Goal: Information Seeking & Learning: Learn about a topic

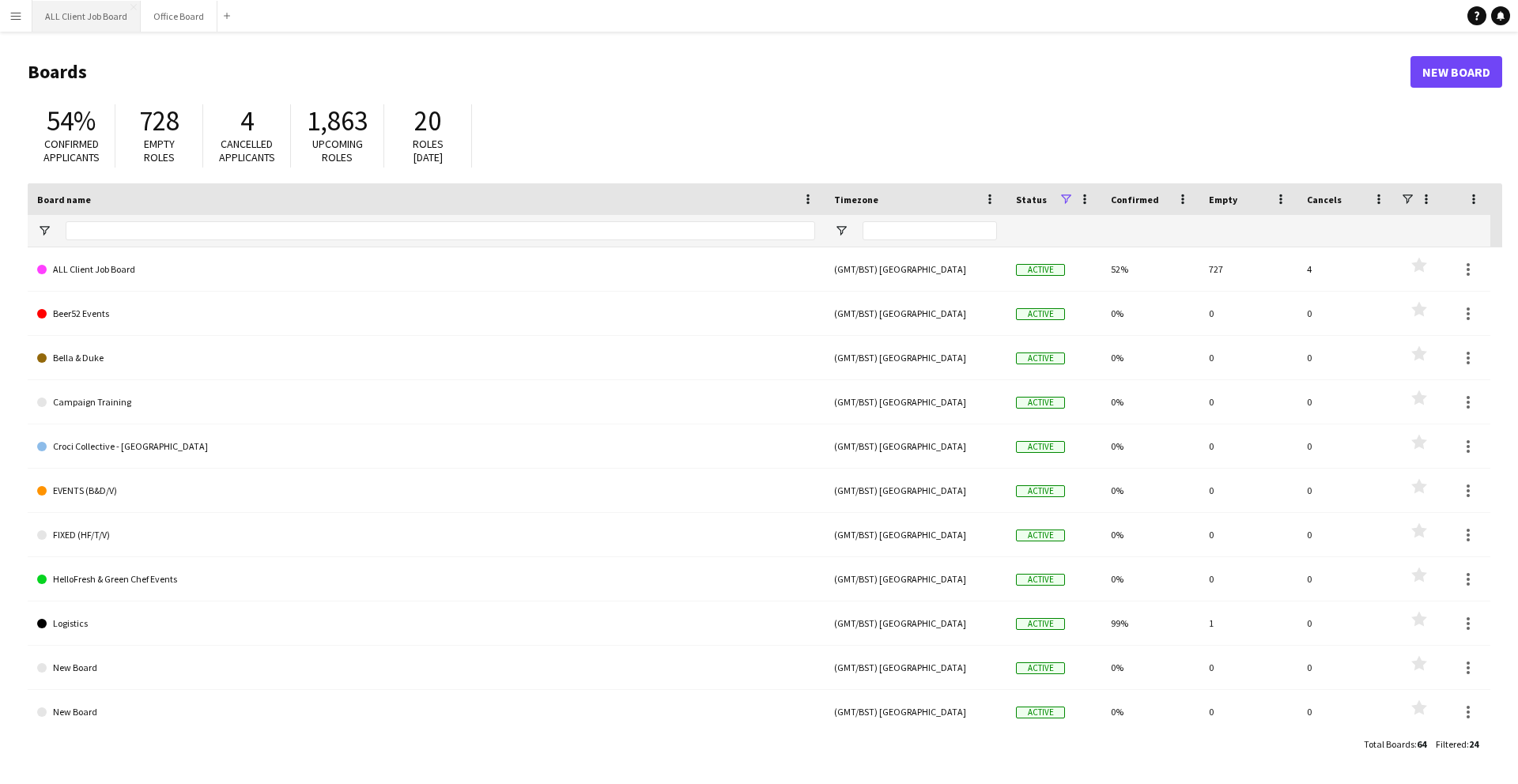
click at [112, 21] on button "ALL Client Job Board Close" at bounding box center [86, 16] width 108 height 31
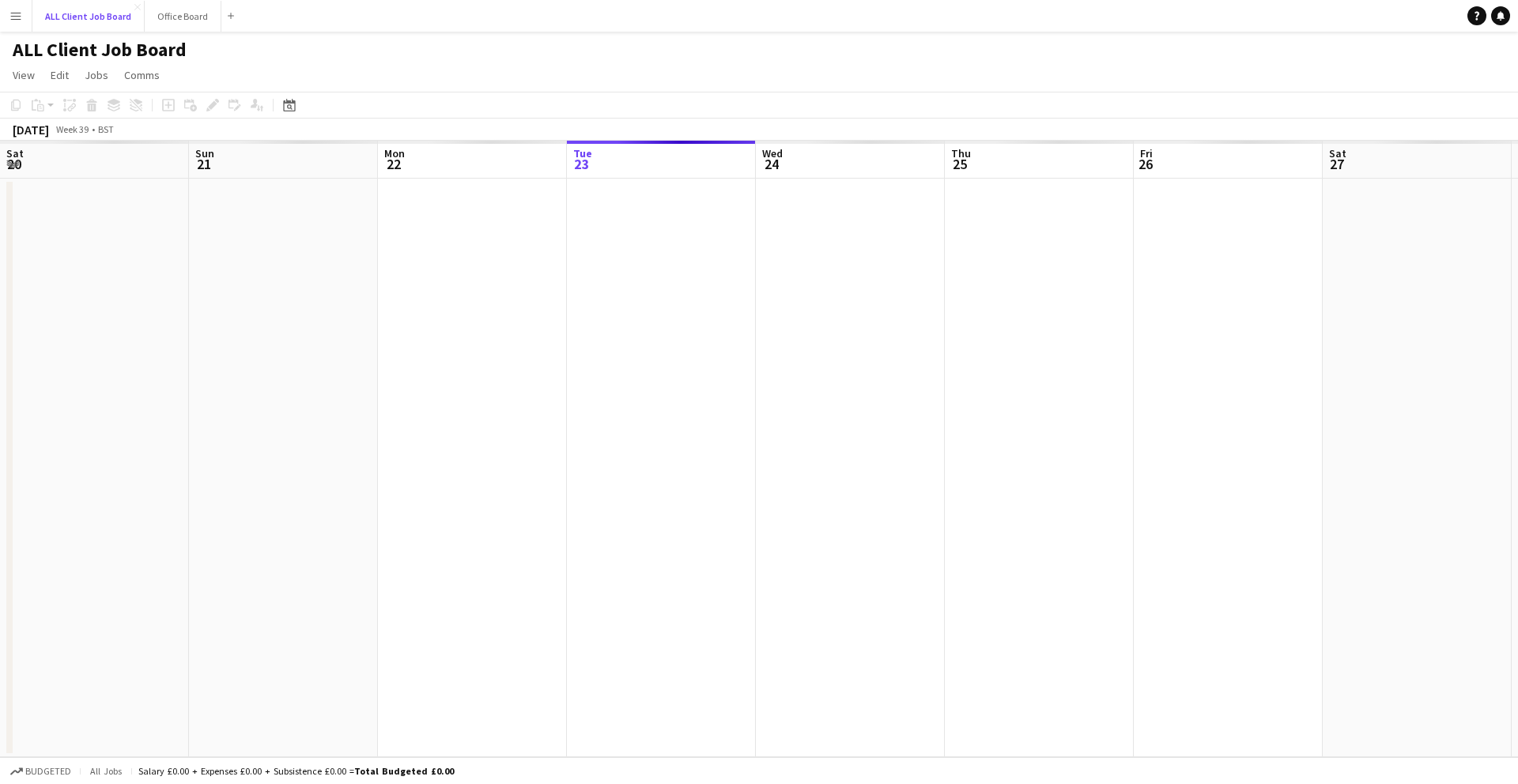
scroll to position [0, 378]
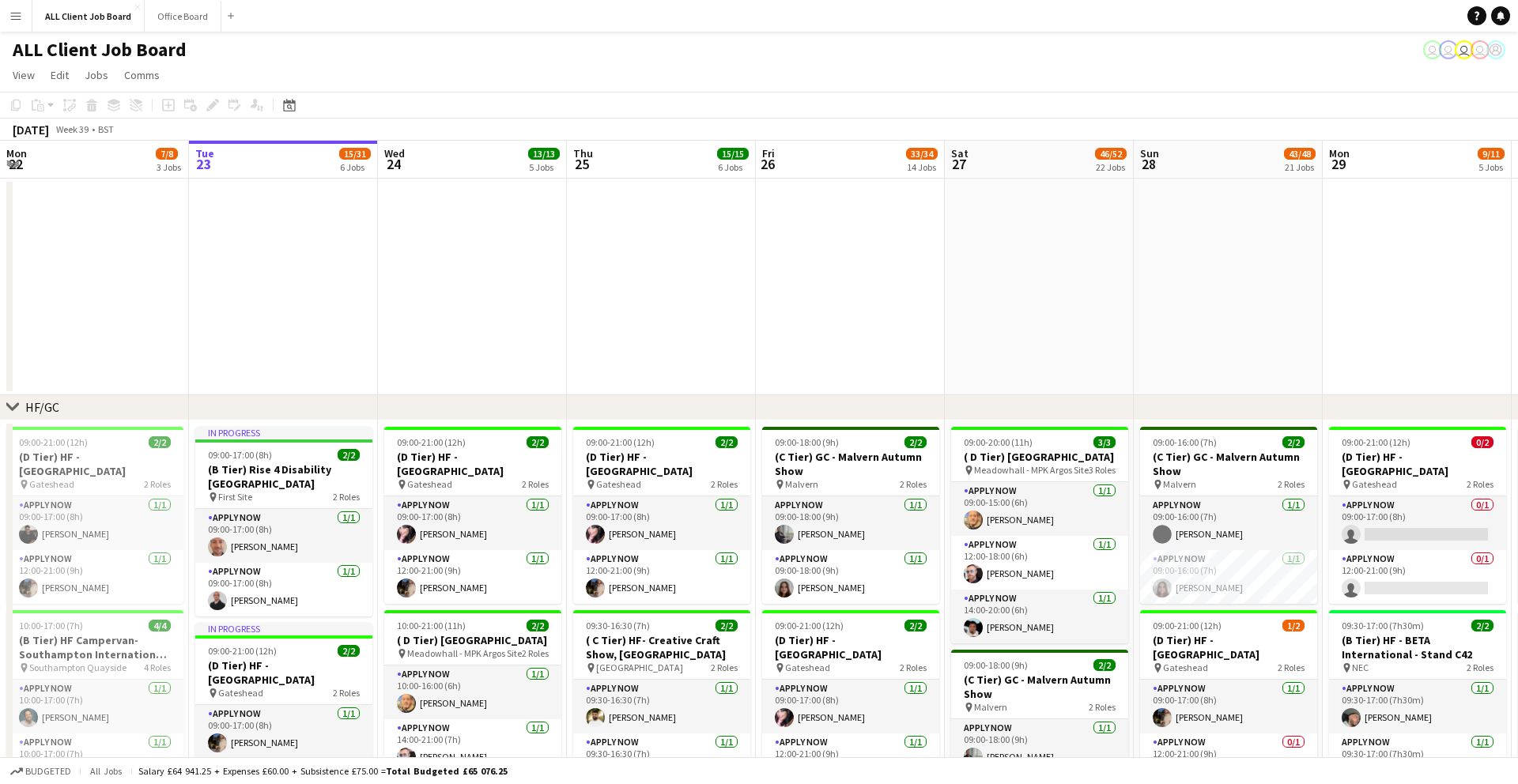
click at [10, 11] on app-icon "Menu" at bounding box center [16, 16] width 12 height 12
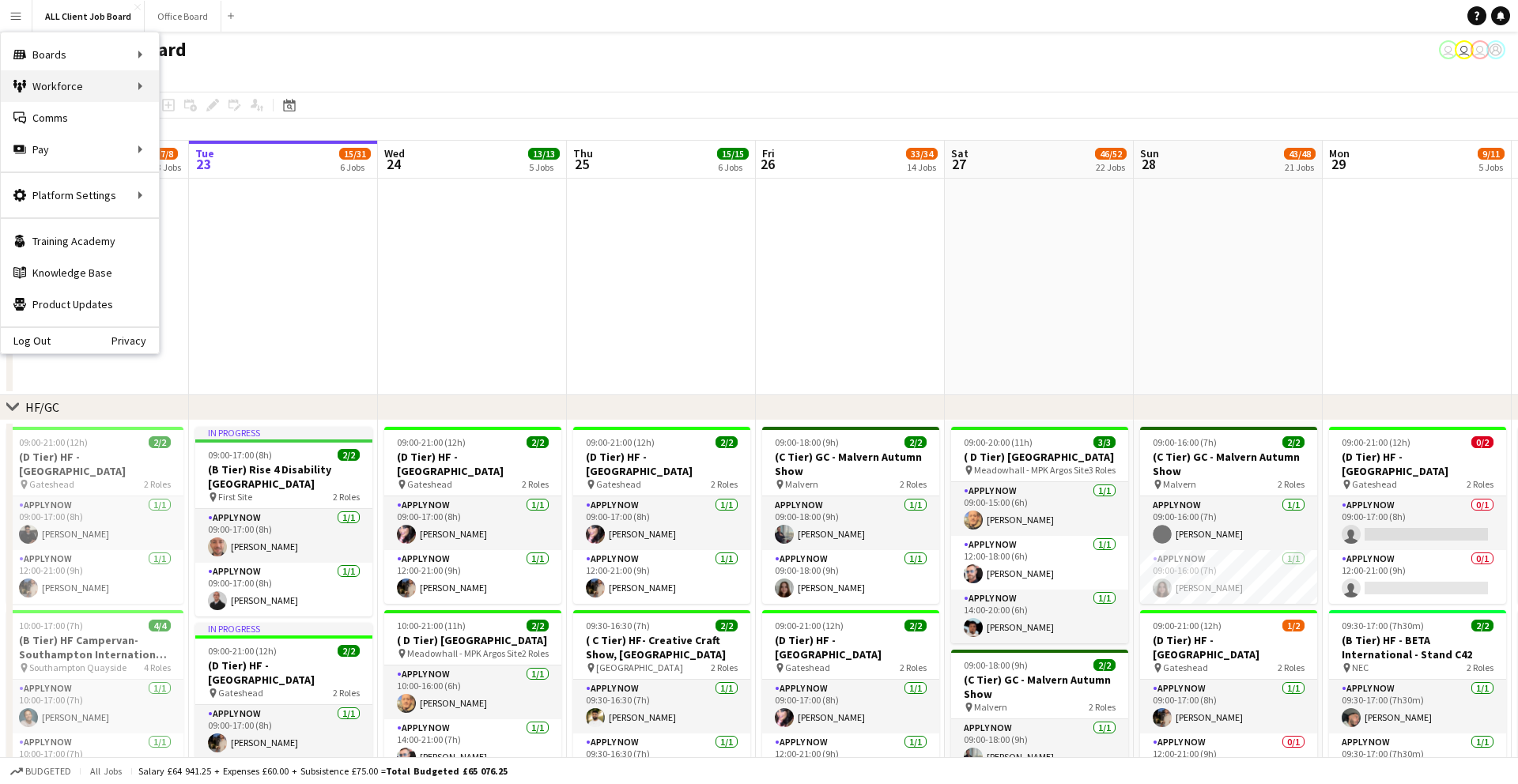
click at [120, 78] on div "Workforce Workforce" at bounding box center [79, 86] width 158 height 31
click at [193, 87] on link "My Workforce" at bounding box center [238, 86] width 158 height 31
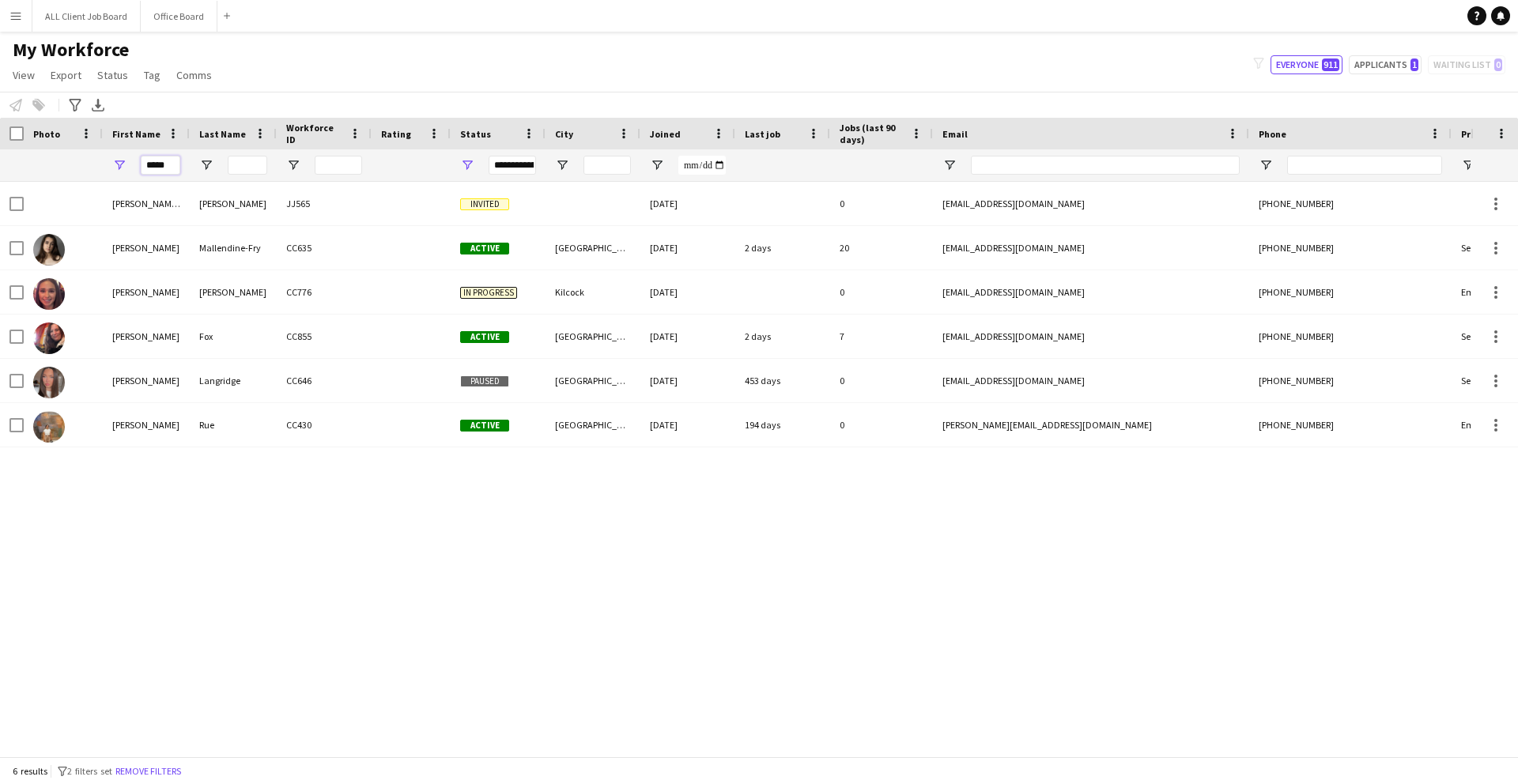
drag, startPoint x: 170, startPoint y: 167, endPoint x: 129, endPoint y: 167, distance: 41.0
click at [129, 167] on div "*****" at bounding box center [145, 164] width 87 height 31
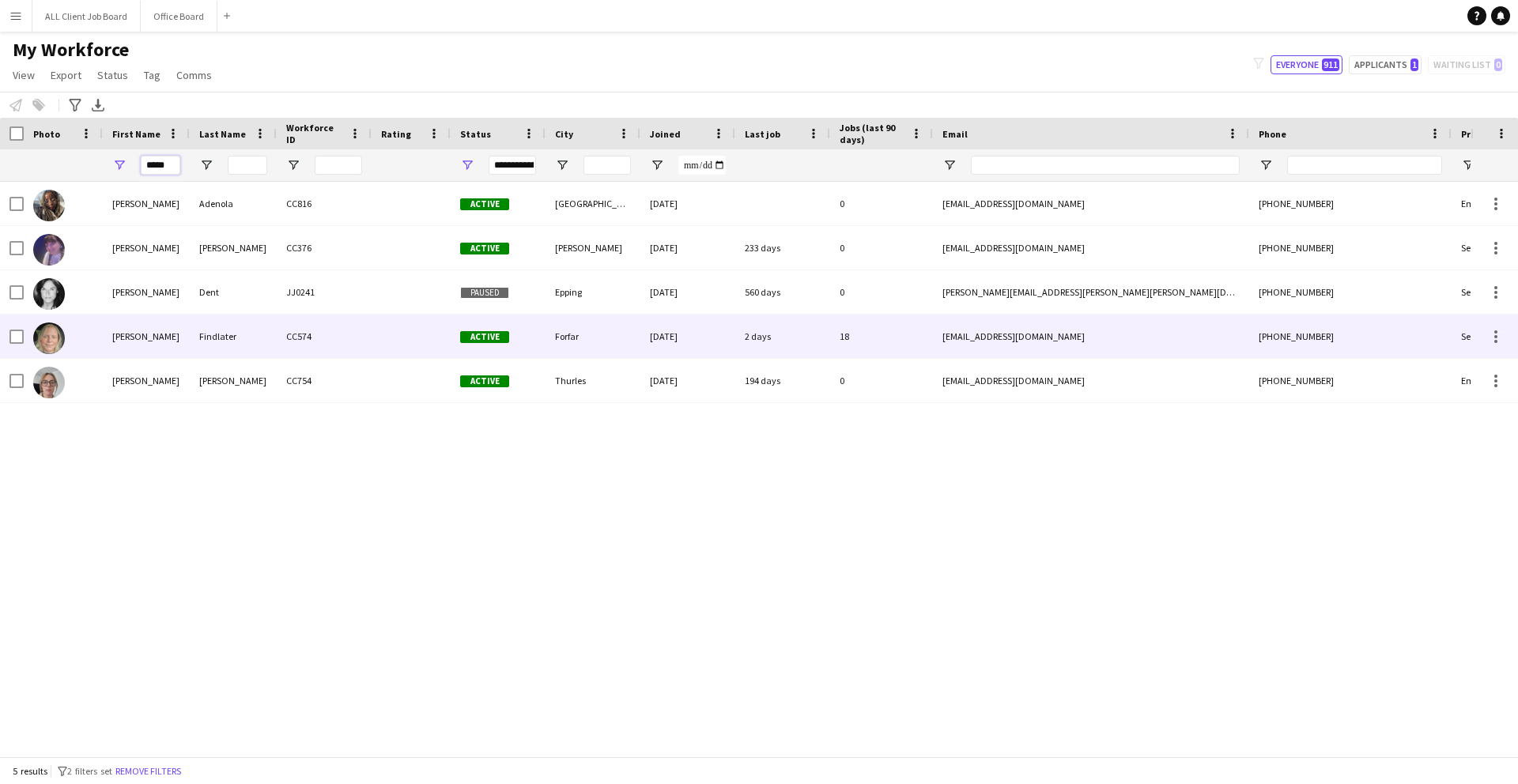
type input "*****"
click at [322, 338] on div "CC574" at bounding box center [324, 336] width 95 height 44
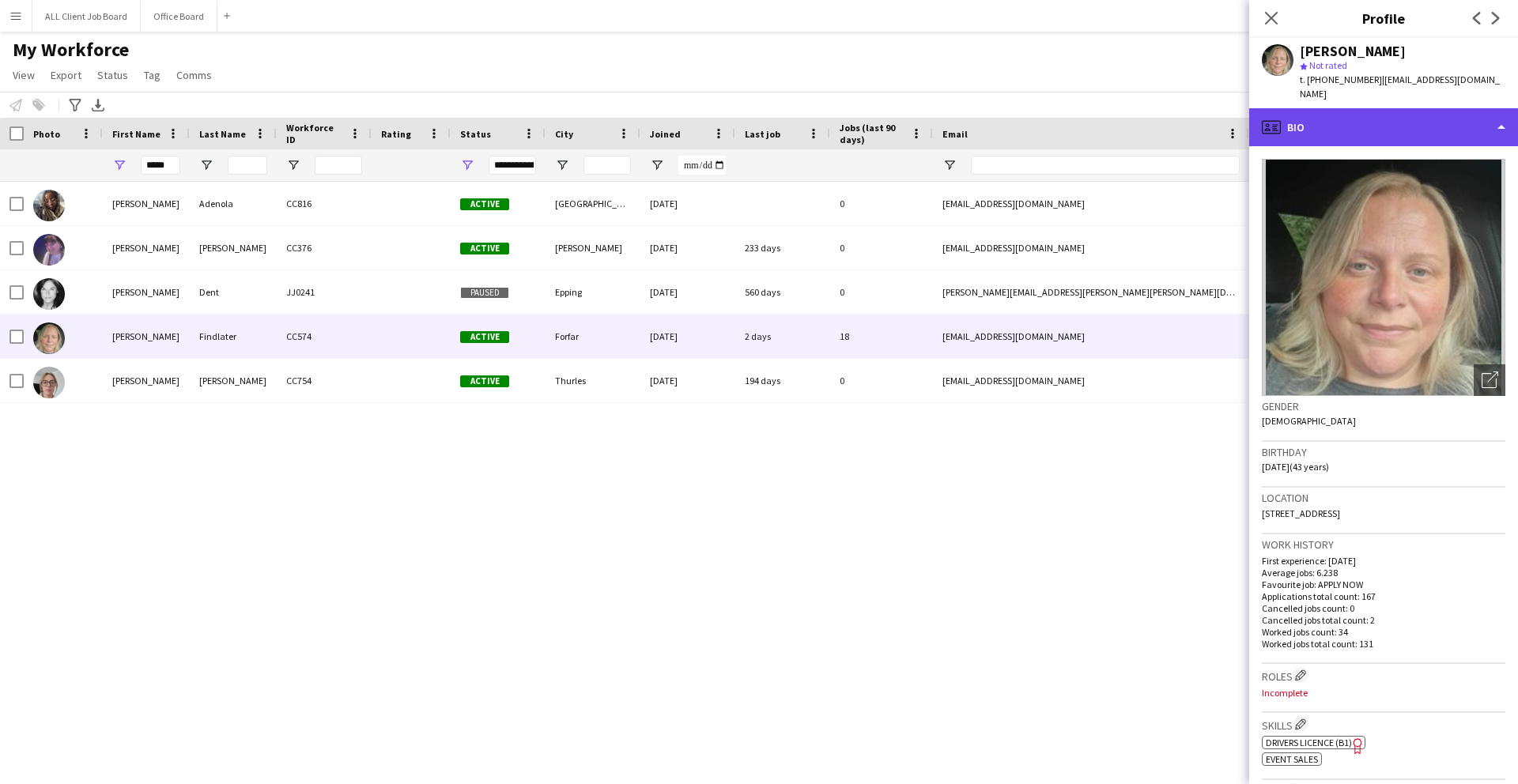
click at [570, 123] on div "profile Bio" at bounding box center [1383, 127] width 269 height 38
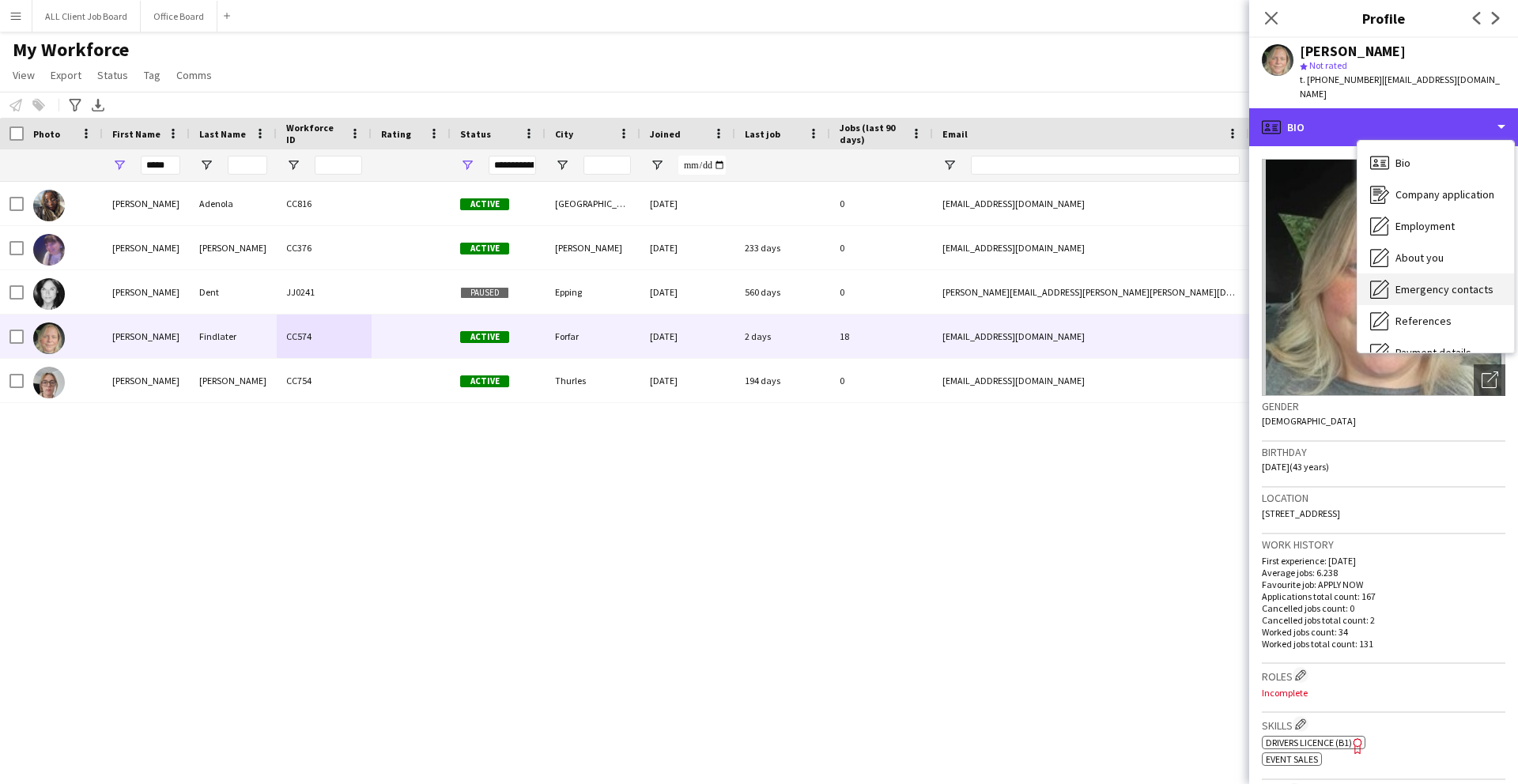
scroll to position [180, 0]
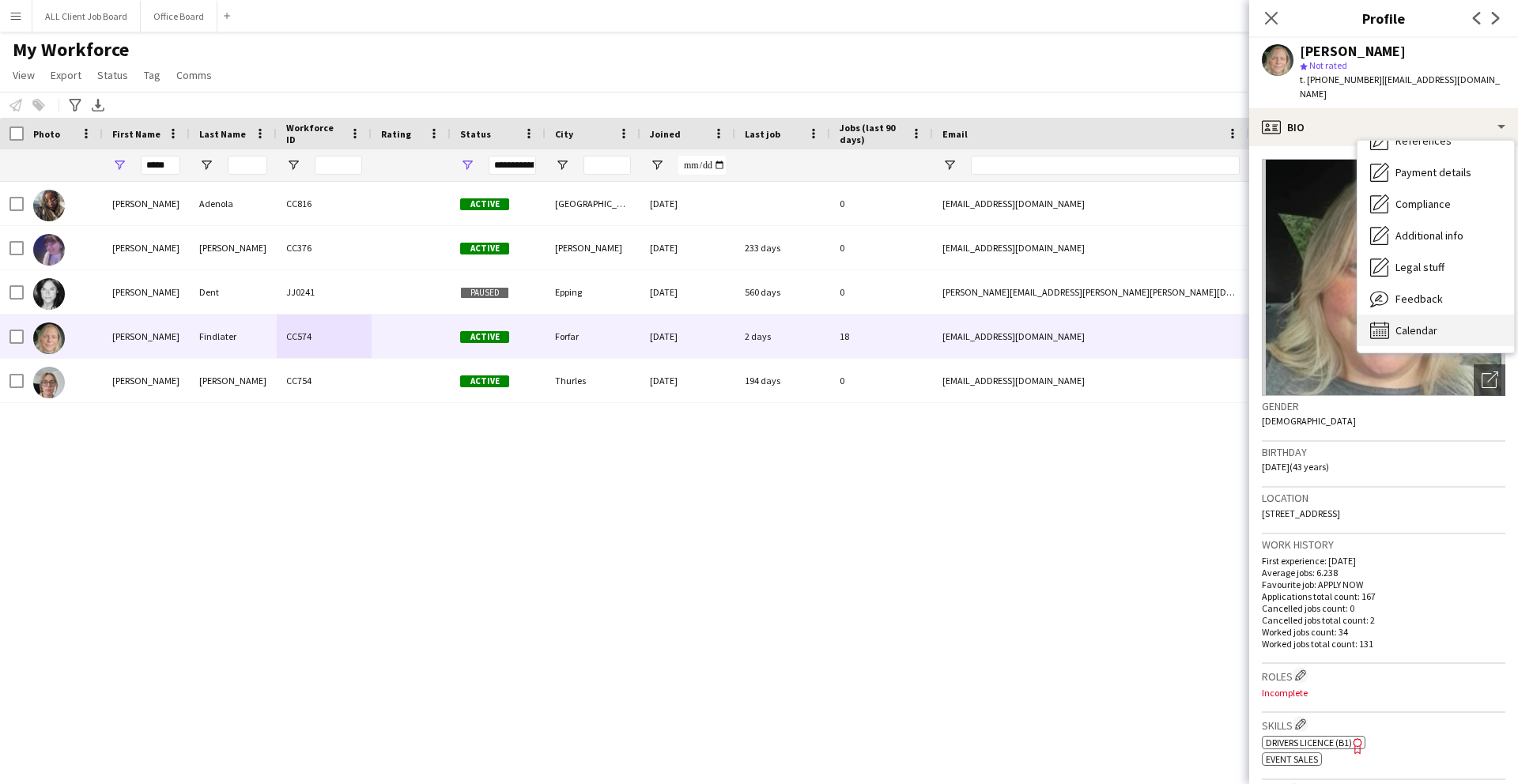
click at [570, 323] on span "Calendar" at bounding box center [1416, 330] width 42 height 14
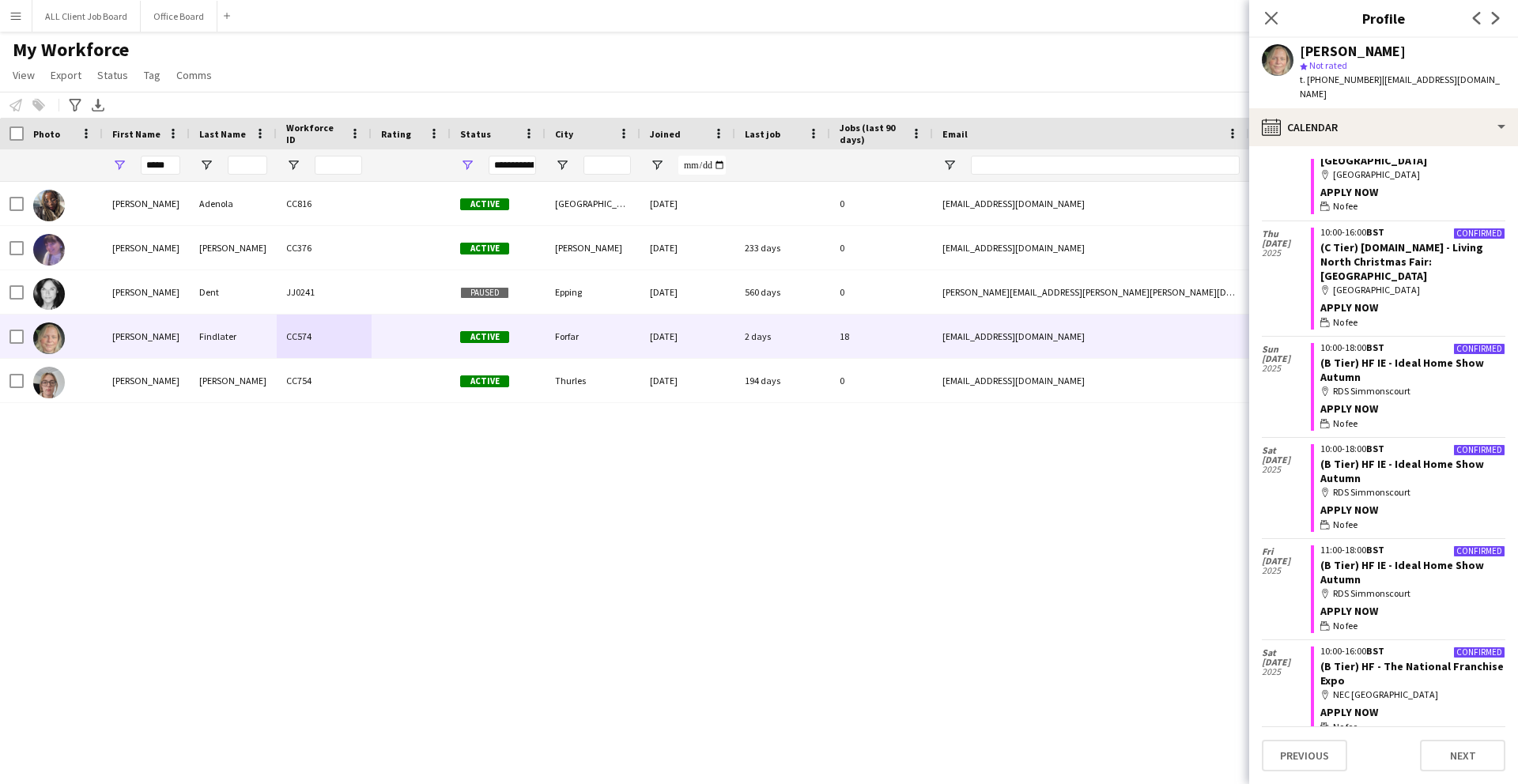
scroll to position [1044, 0]
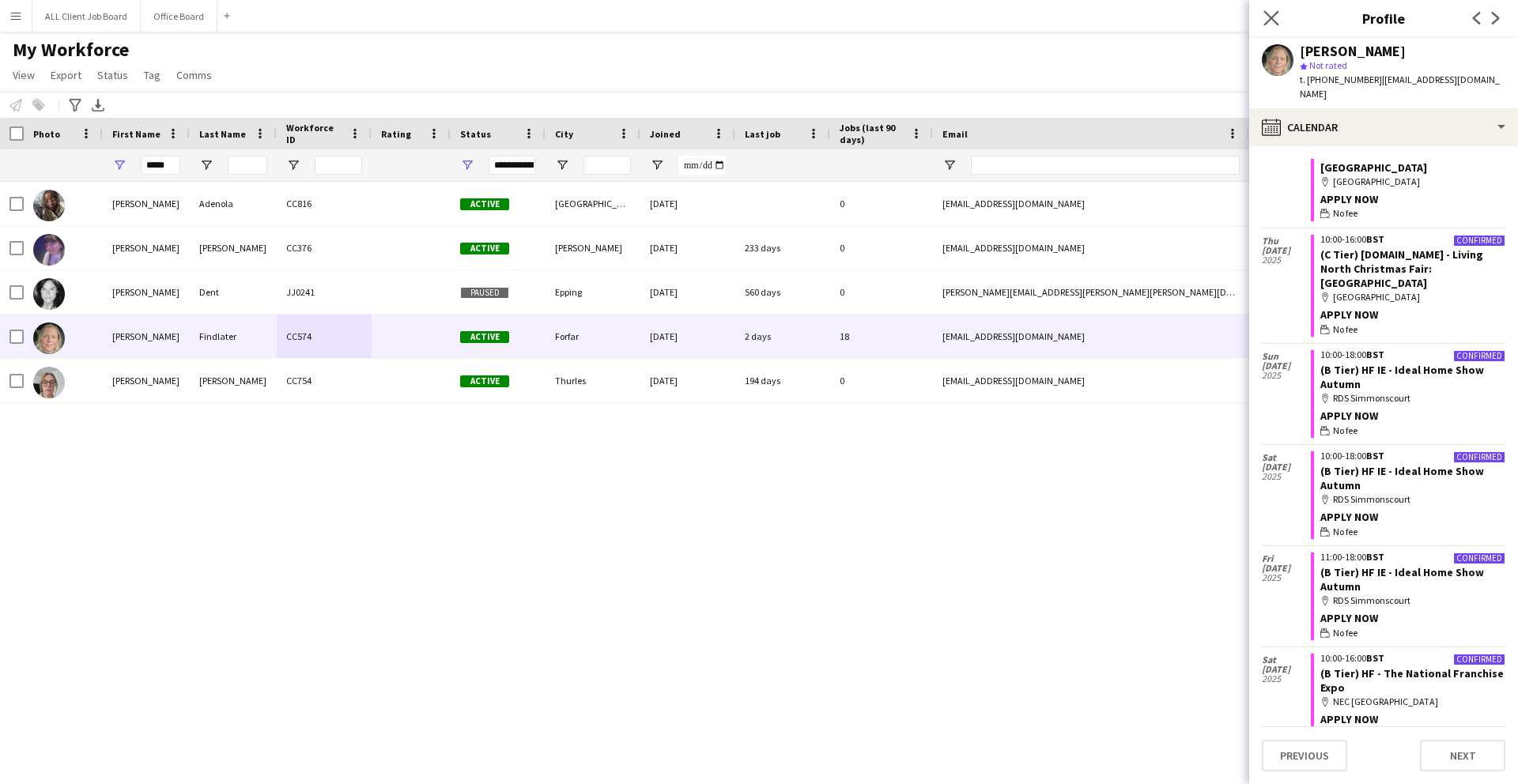
click at [570, 22] on app-icon "Close pop-in" at bounding box center [1273, 19] width 23 height 23
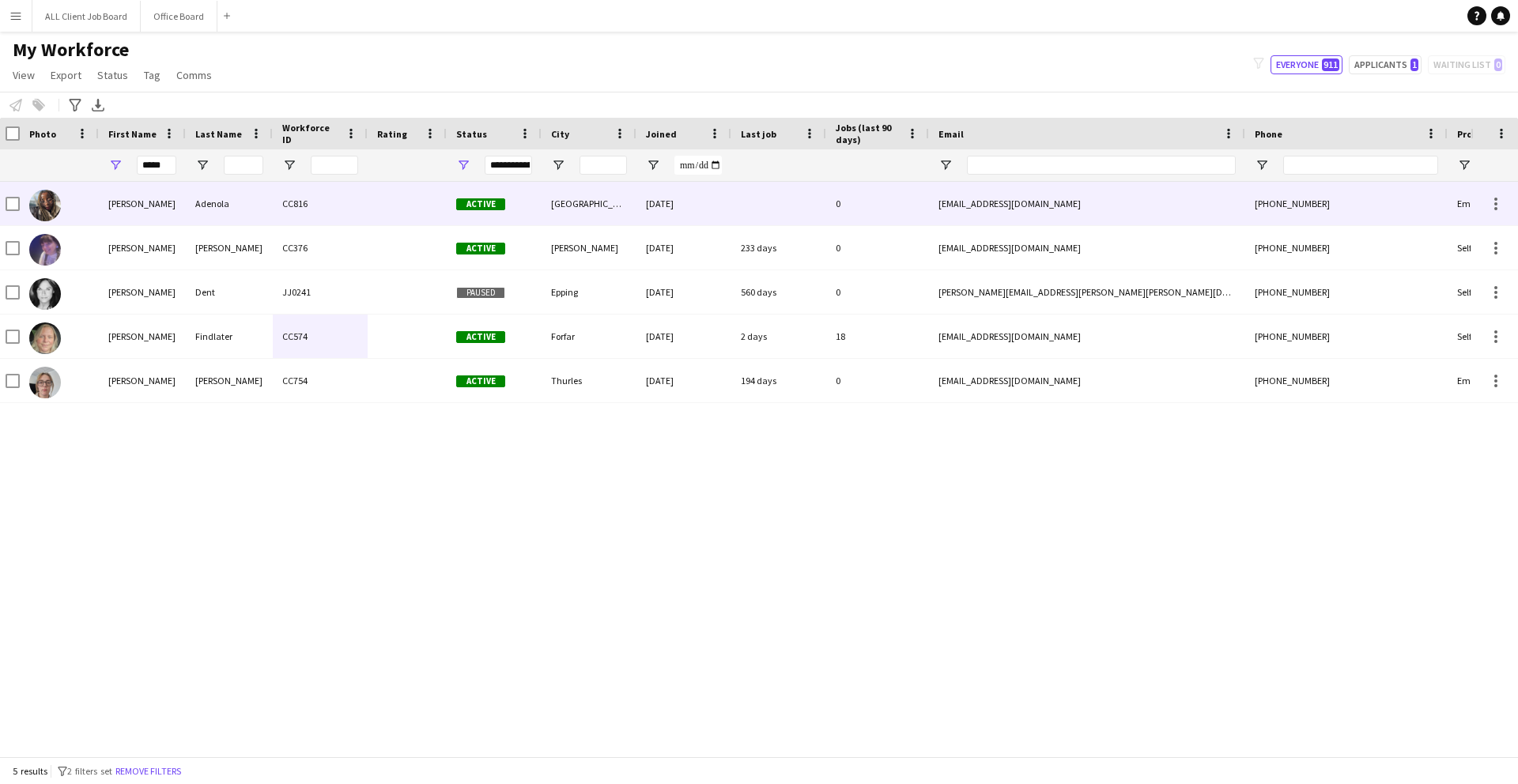
scroll to position [0, 4]
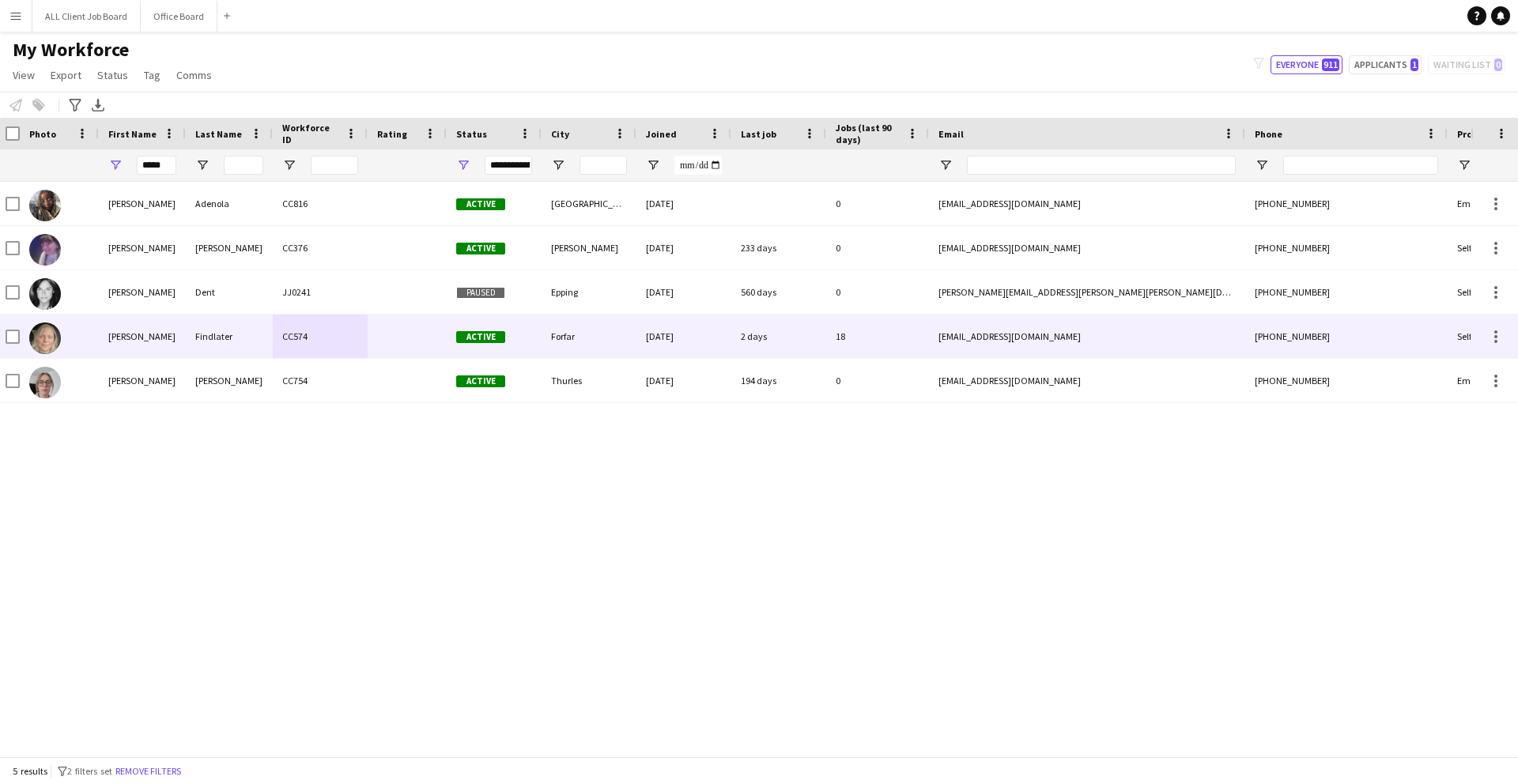
click at [158, 340] on div "Sarah" at bounding box center [142, 336] width 87 height 44
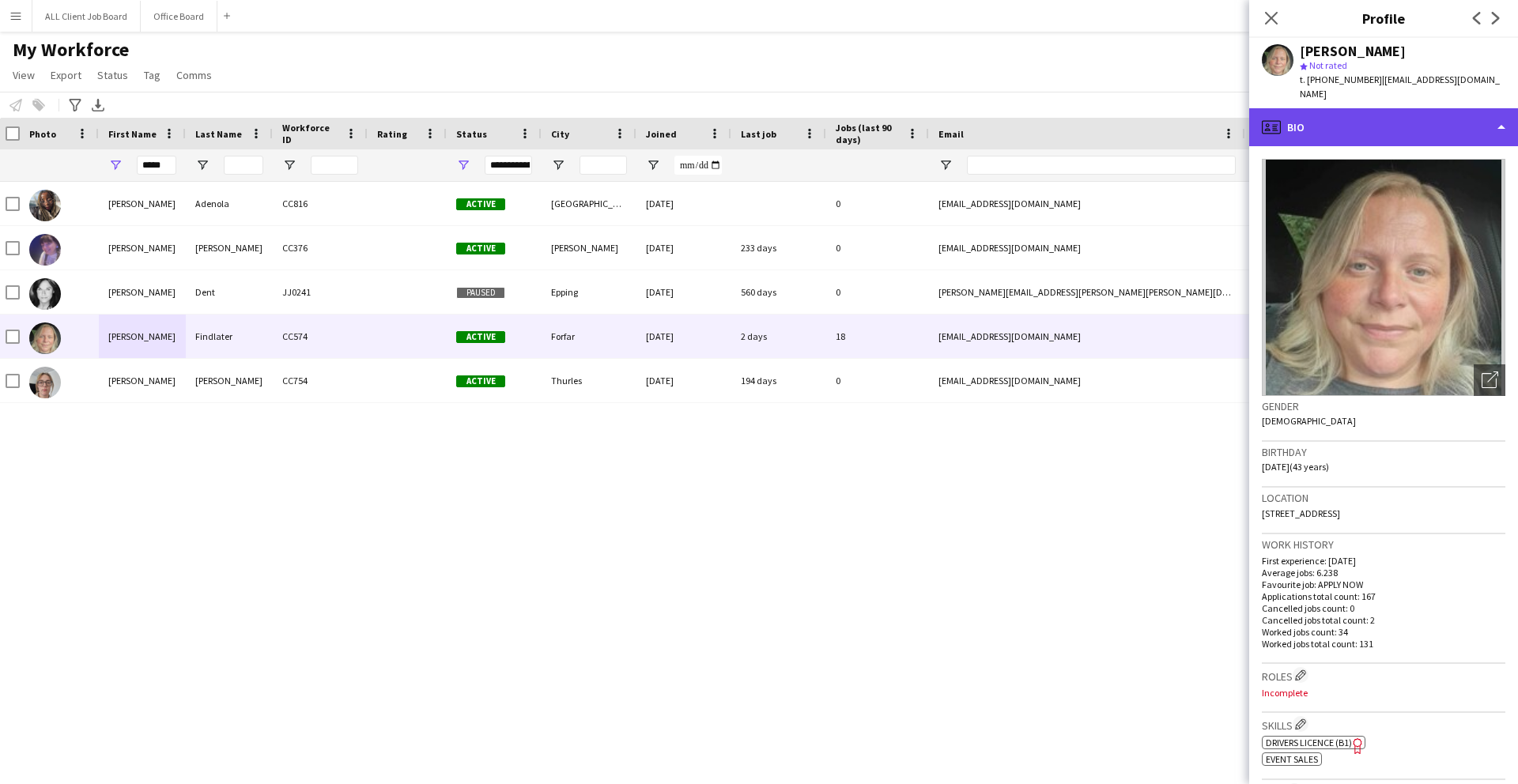
click at [570, 120] on div "profile Bio" at bounding box center [1383, 127] width 269 height 38
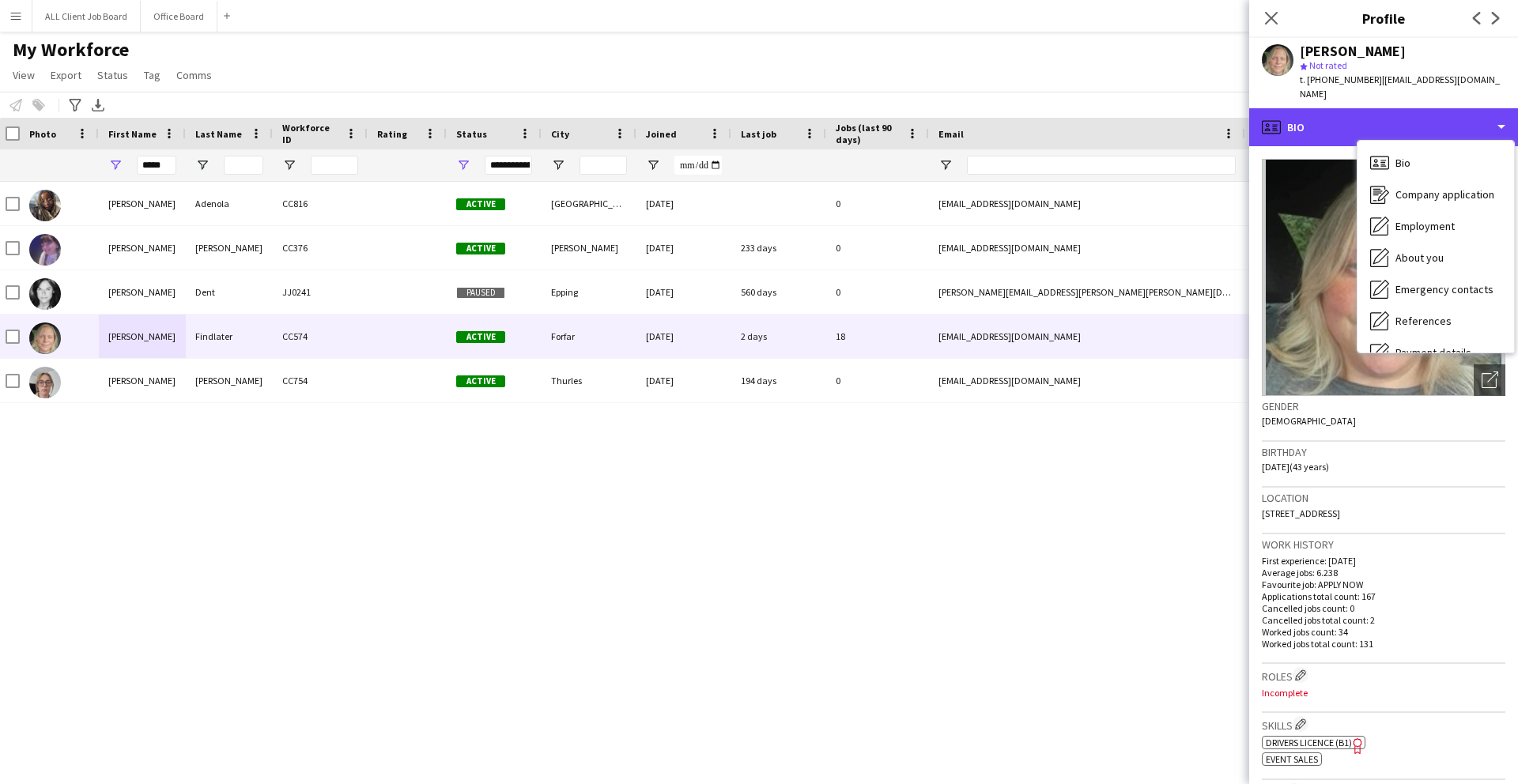
scroll to position [180, 0]
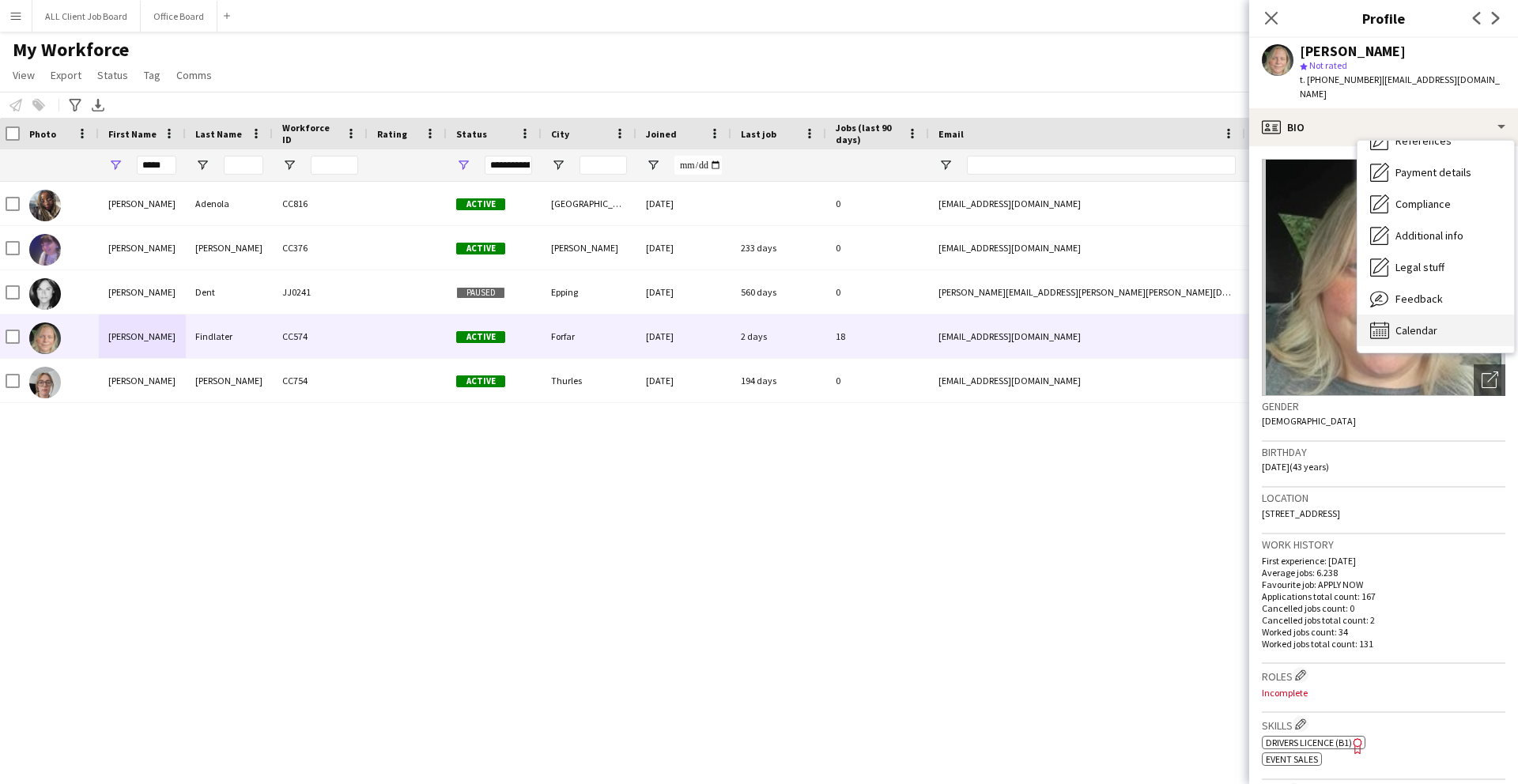
click at [570, 315] on div "Calendar Calendar" at bounding box center [1436, 330] width 156 height 31
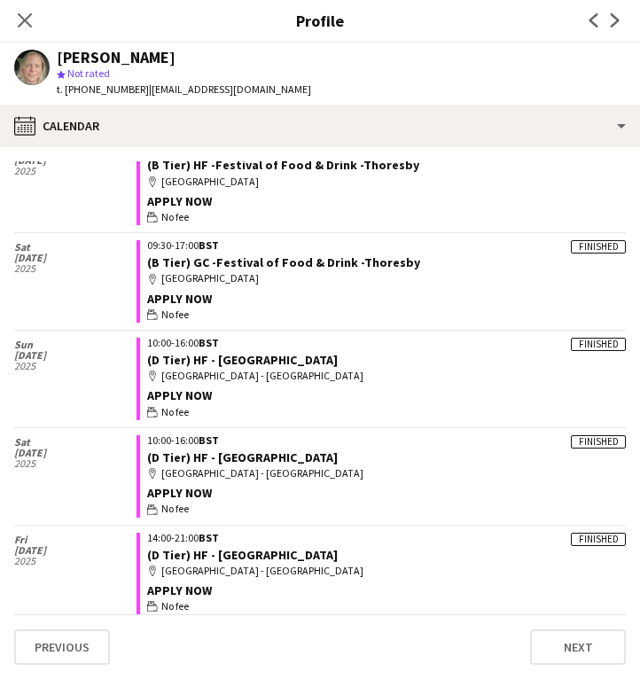
scroll to position [1504, 0]
